Goal: Information Seeking & Learning: Learn about a topic

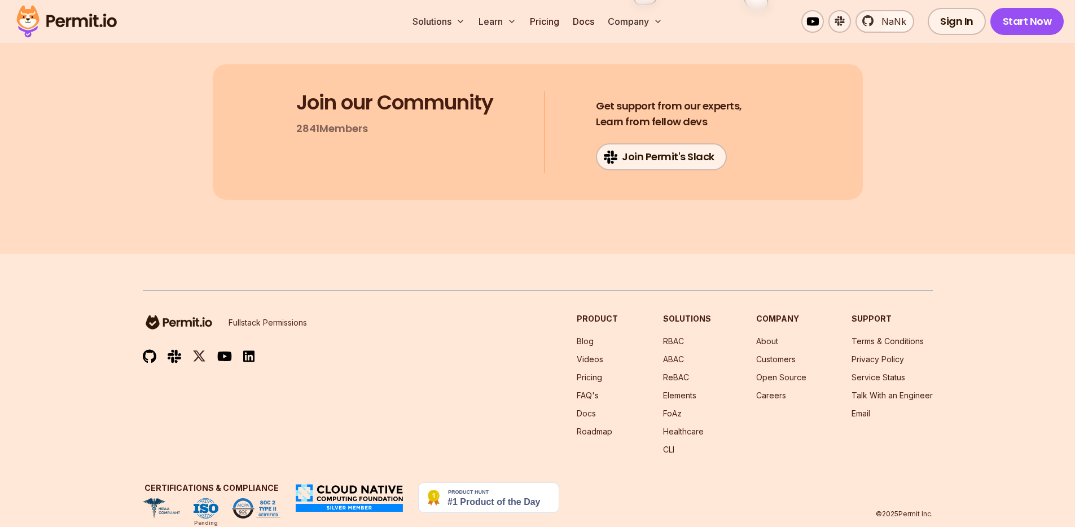
scroll to position [6748, 0]
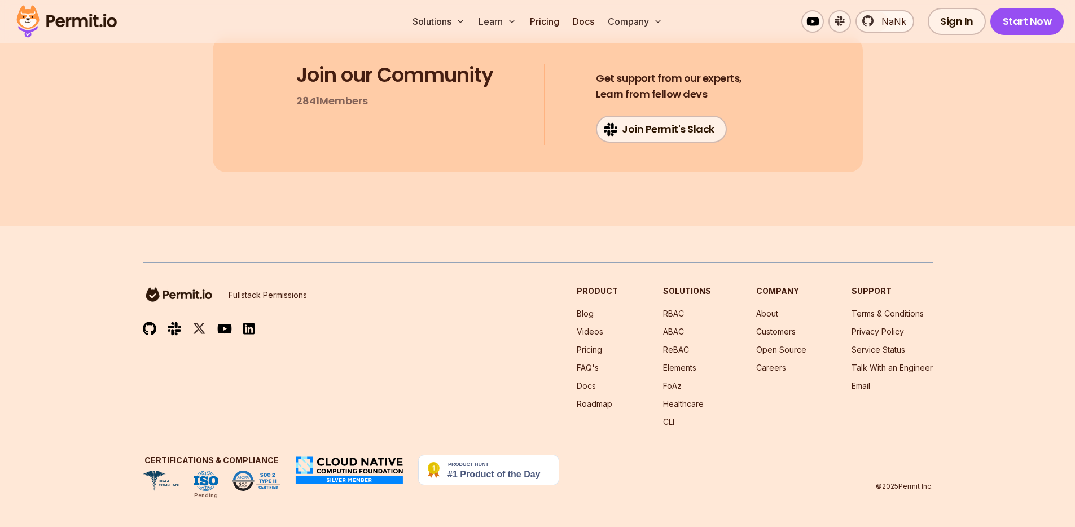
click at [45, 21] on img at bounding box center [66, 21] width 111 height 38
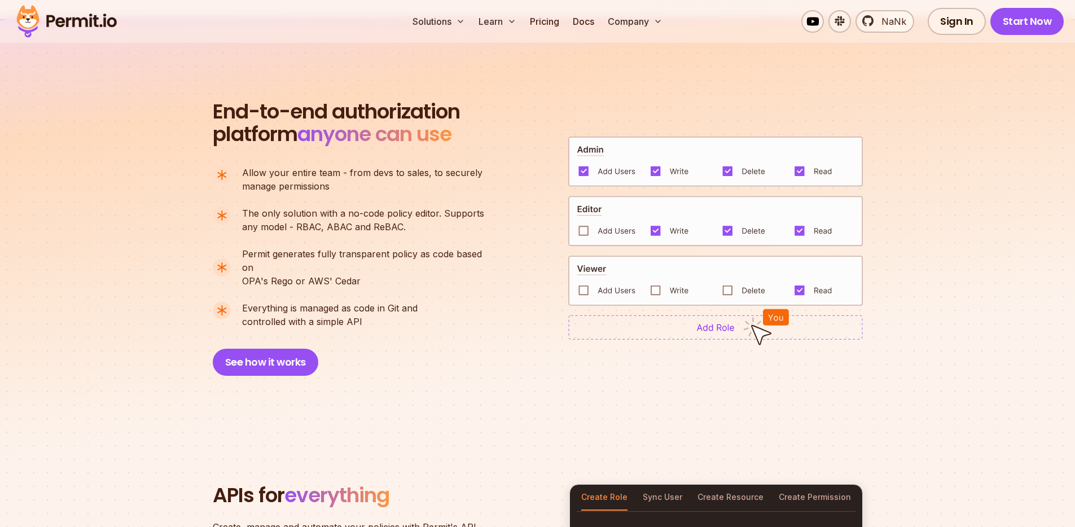
scroll to position [797, 0]
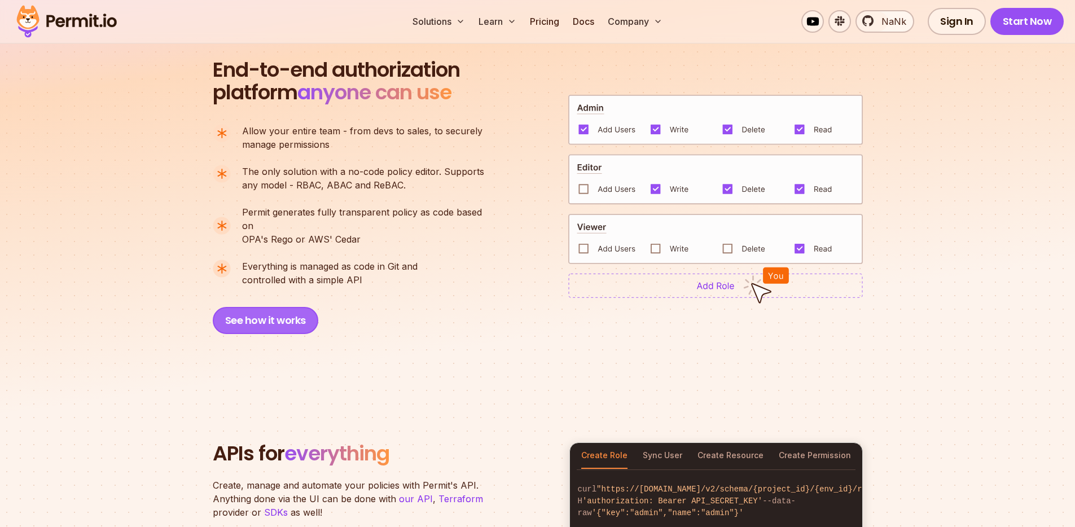
click at [277, 307] on button "See how it works" at bounding box center [266, 320] width 106 height 27
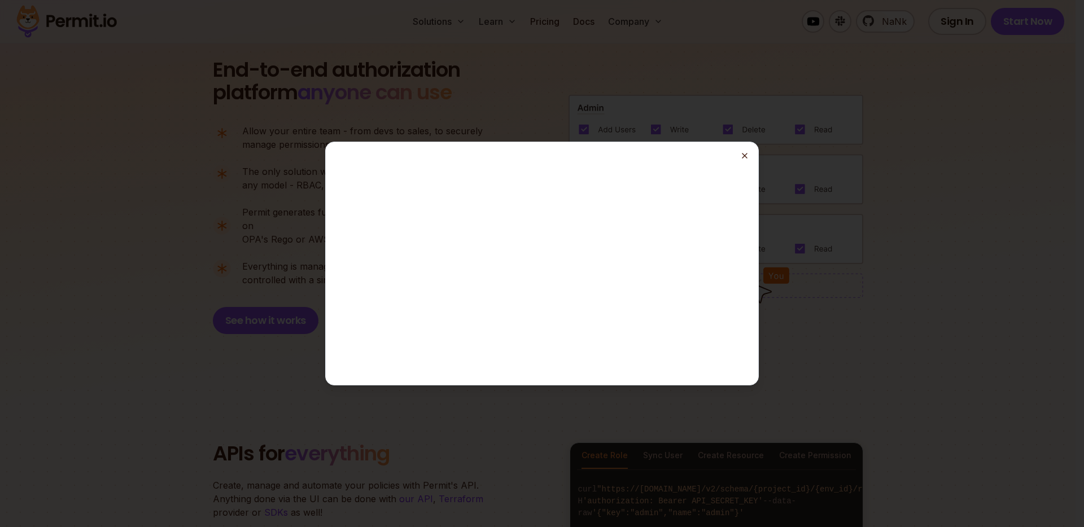
click at [747, 155] on icon "button" at bounding box center [744, 155] width 9 height 9
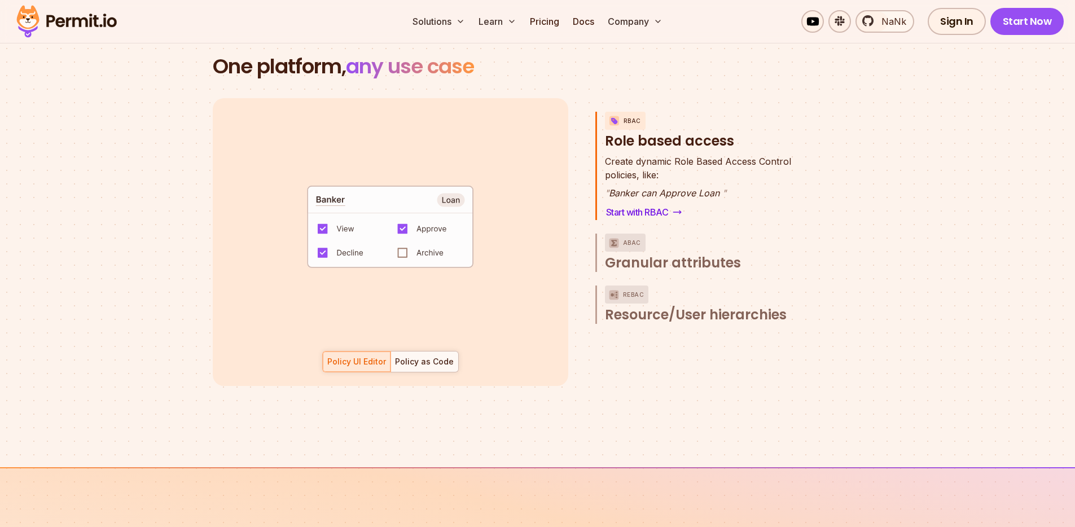
scroll to position [1631, 0]
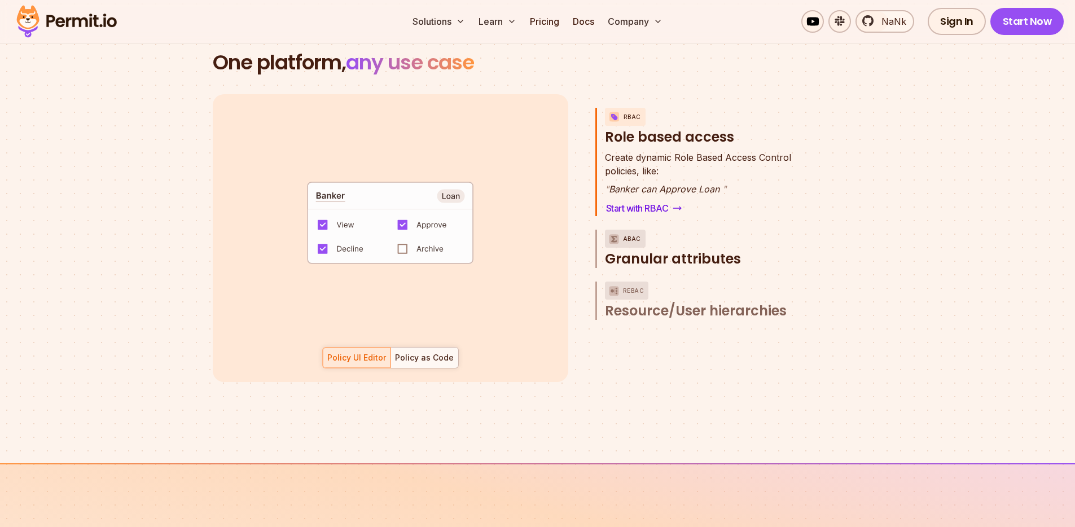
click at [684, 250] on span "Granular attributes" at bounding box center [673, 259] width 136 height 18
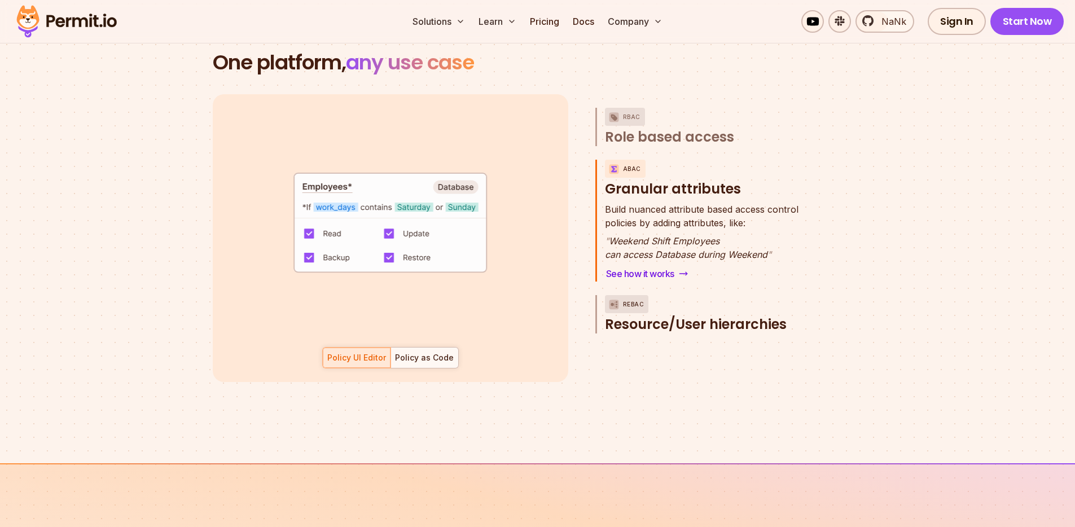
click at [672, 316] on span "Resource/User hierarchies" at bounding box center [696, 325] width 182 height 18
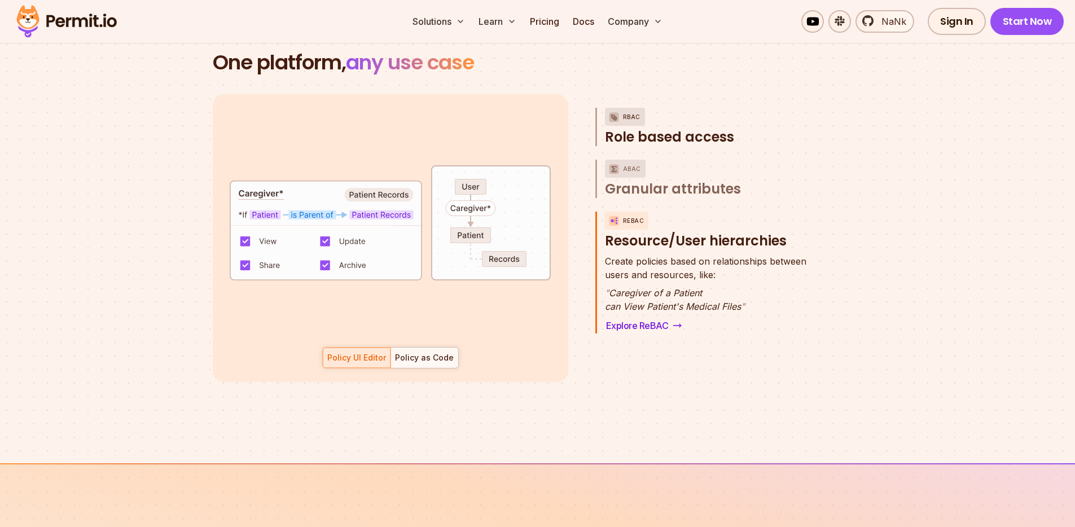
click at [648, 128] on span "Role based access" at bounding box center [669, 137] width 129 height 18
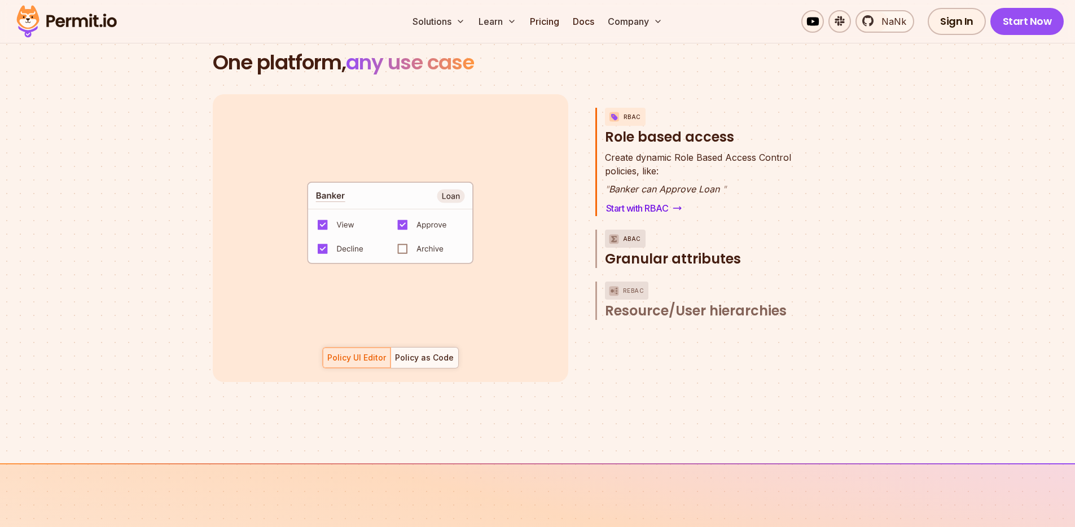
click at [666, 251] on span "Granular attributes" at bounding box center [673, 259] width 136 height 18
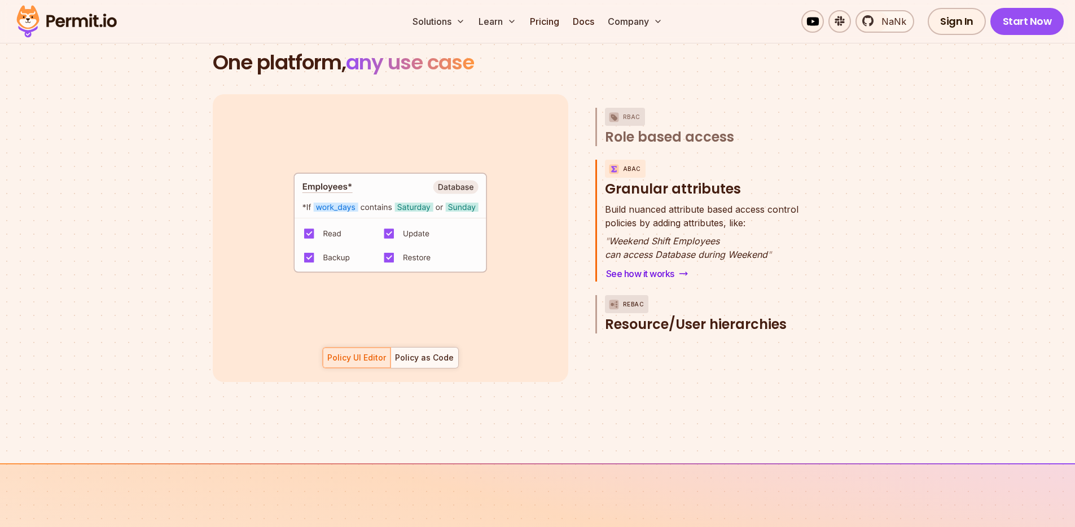
click at [679, 300] on button "ReBAC Resource/User hierarchies" at bounding box center [710, 314] width 211 height 38
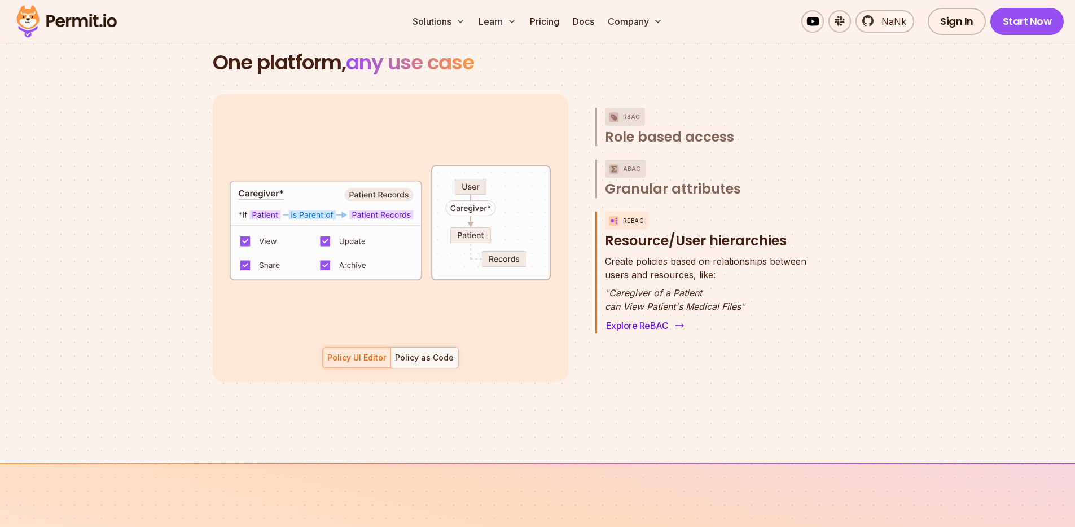
click at [648, 318] on link "Explore ReBAC" at bounding box center [644, 326] width 78 height 16
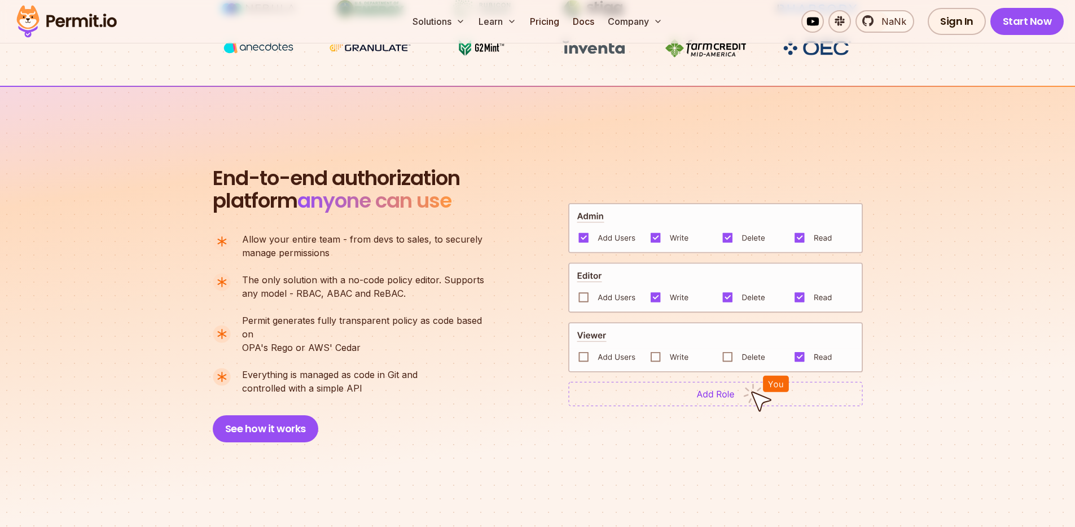
scroll to position [0, 0]
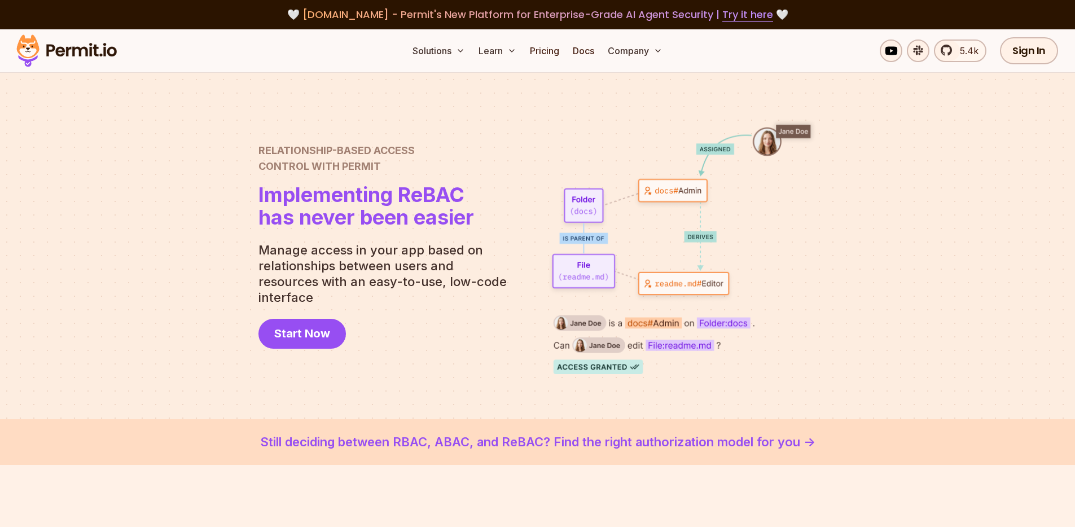
click at [598, 449] on link "Still deciding between RBAC, ABAC, and ReBAC? Find the right authorization mode…" at bounding box center [537, 442] width 1021 height 19
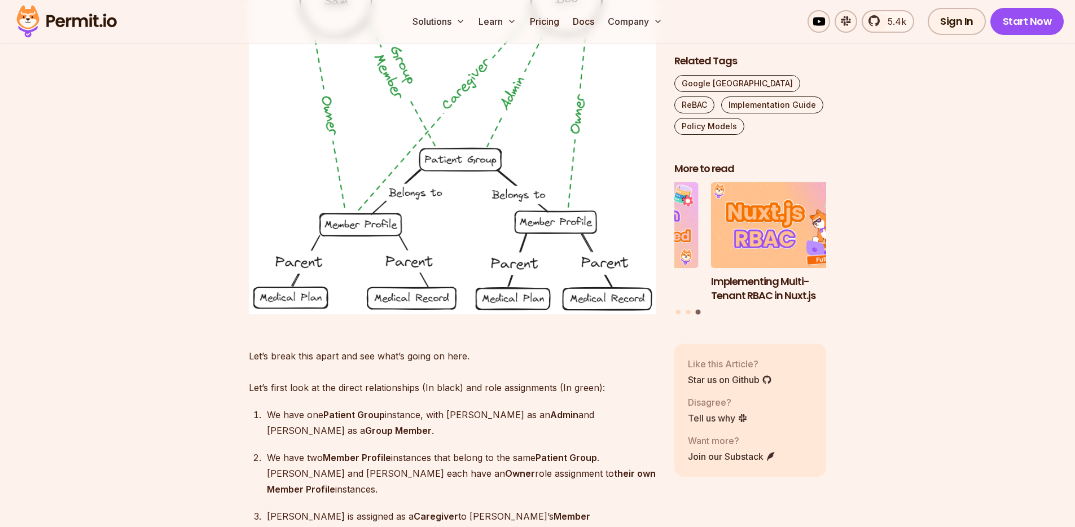
scroll to position [7309, 0]
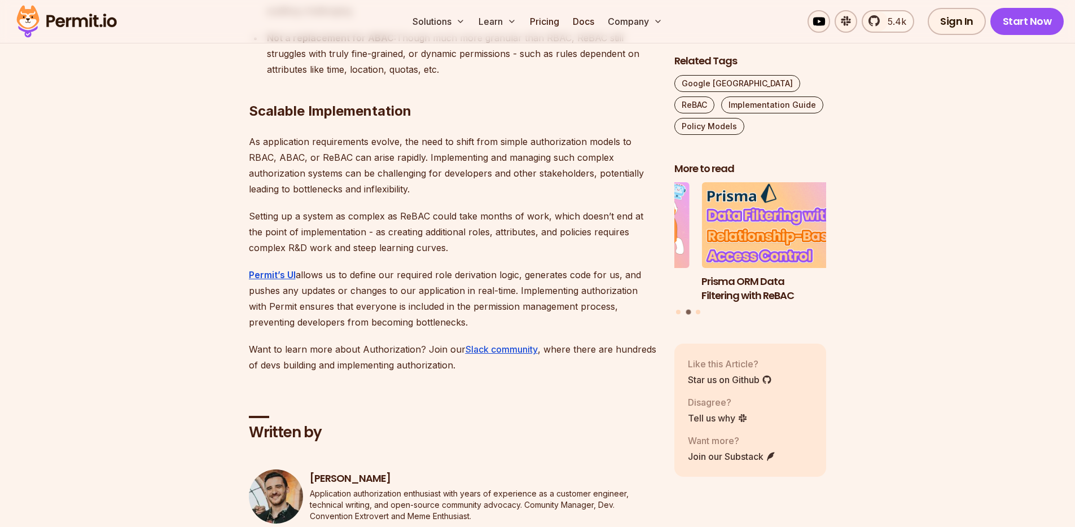
scroll to position [8535, 0]
